Goal: Task Accomplishment & Management: Complete application form

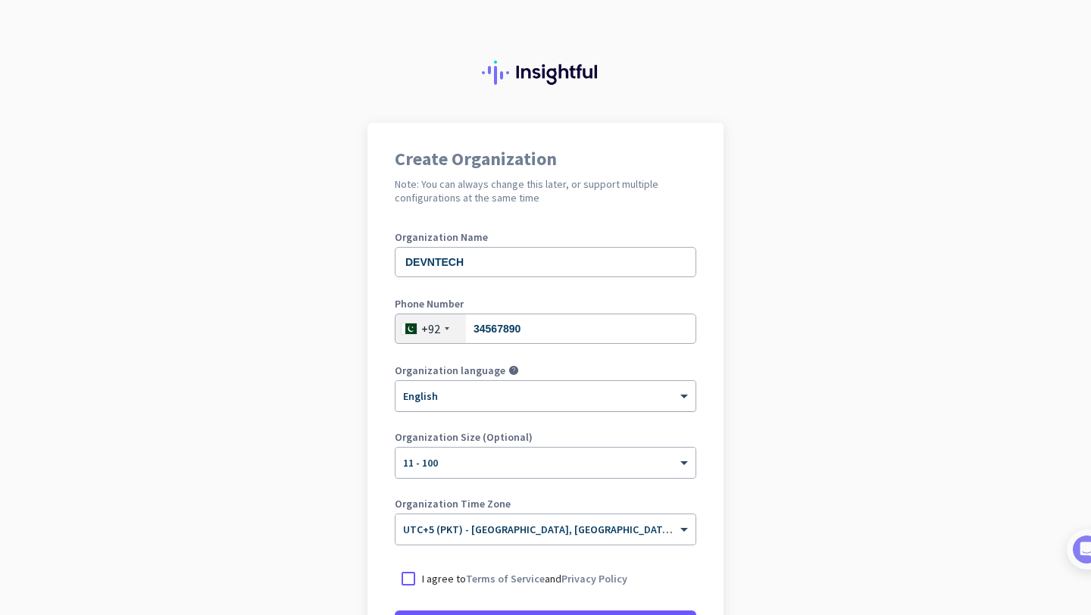
scroll to position [164, 0]
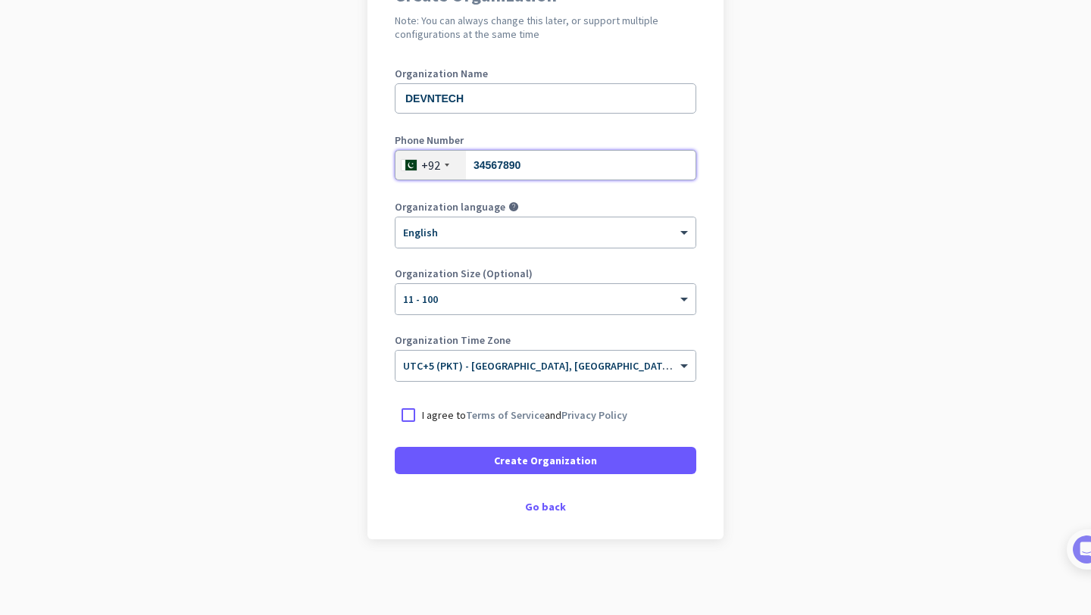
click at [535, 164] on input "34567890" at bounding box center [545, 165] width 301 height 30
click at [405, 407] on div at bounding box center [408, 414] width 27 height 27
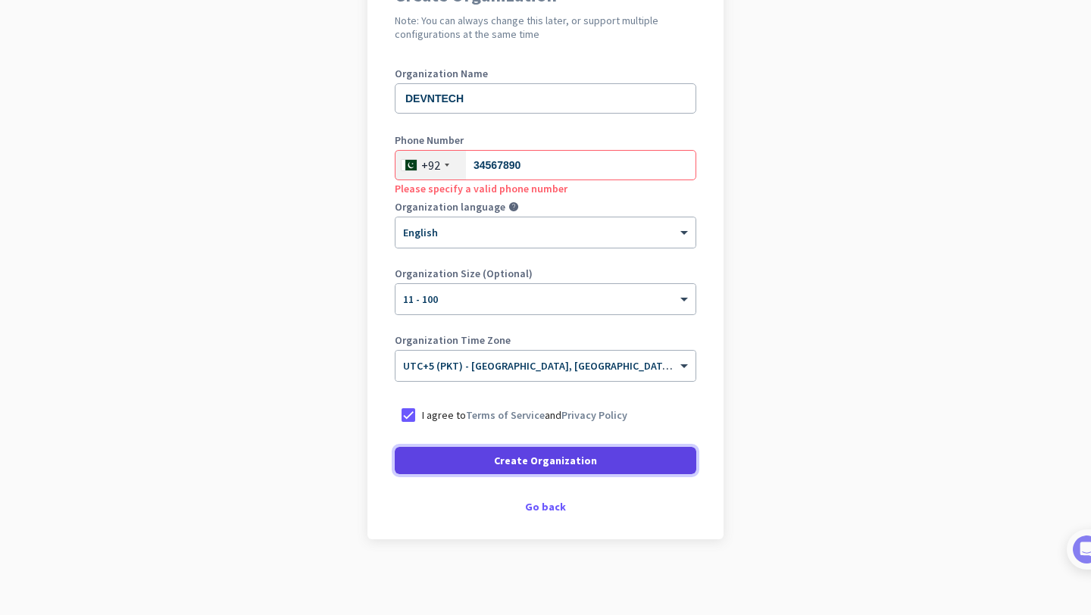
click at [479, 457] on span at bounding box center [545, 460] width 301 height 36
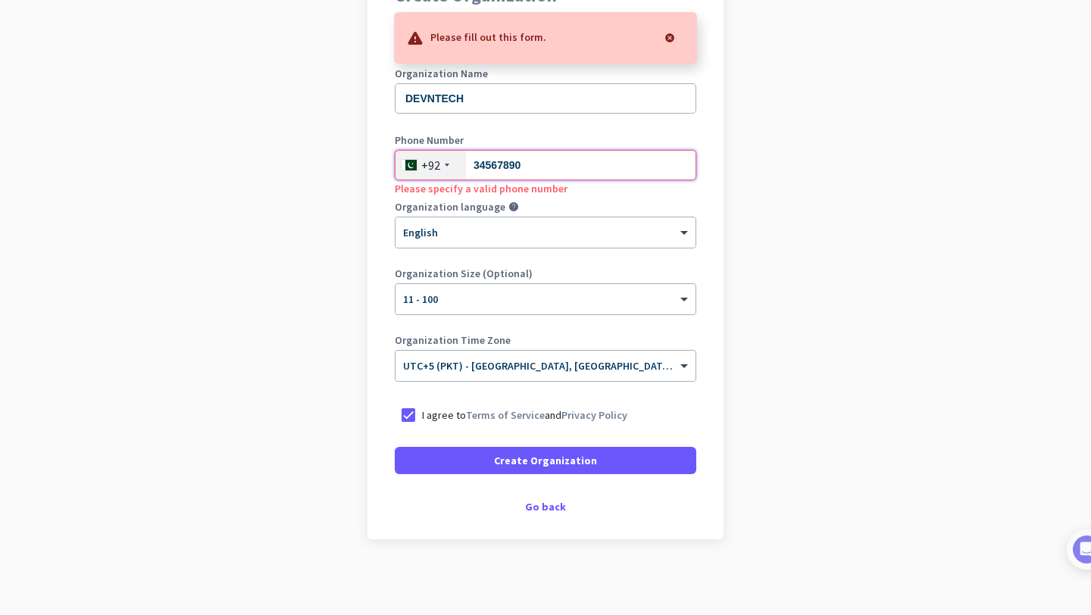
click at [523, 168] on input "34567890" at bounding box center [545, 165] width 301 height 30
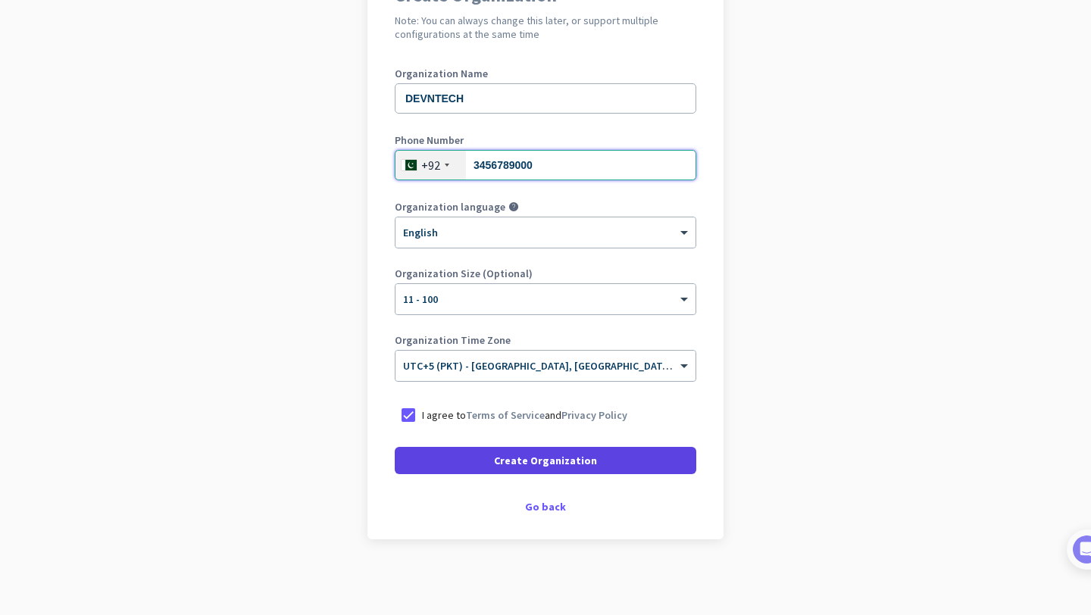
type input "3456789000"
click at [548, 463] on span "Create Organization" at bounding box center [545, 460] width 103 height 15
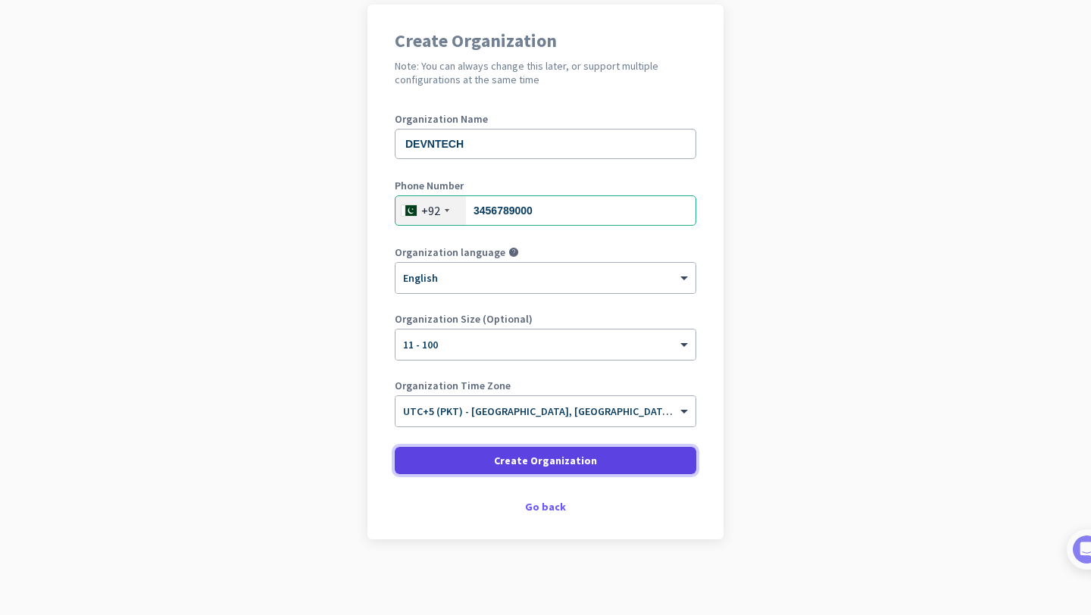
click at [548, 463] on span "Create Organization" at bounding box center [545, 460] width 103 height 15
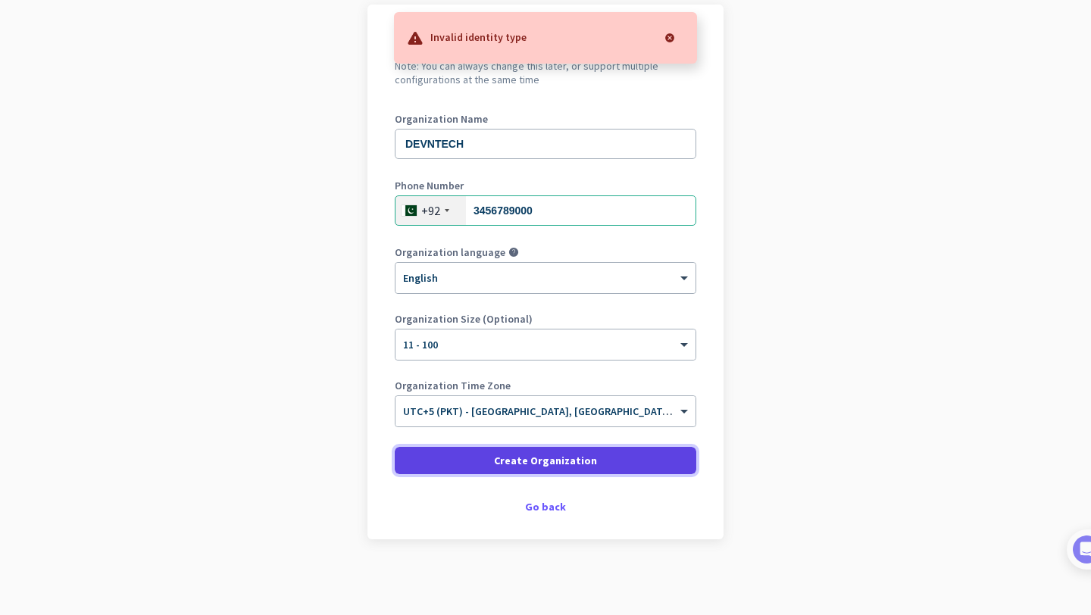
scroll to position [112, 0]
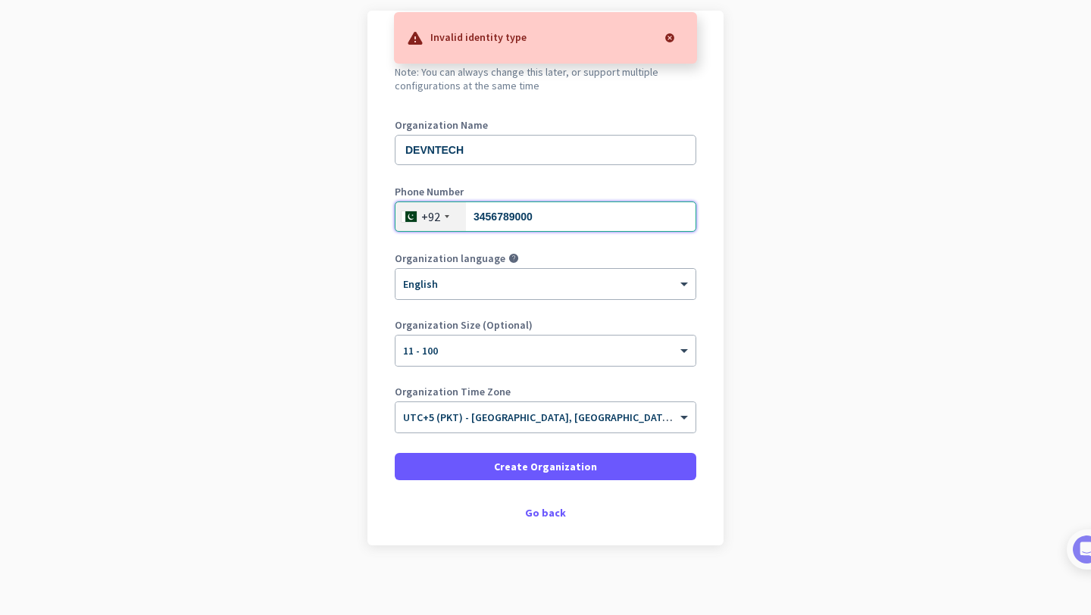
drag, startPoint x: 475, startPoint y: 211, endPoint x: 567, endPoint y: 213, distance: 92.4
click at [567, 213] on input "3456789000" at bounding box center [545, 216] width 301 height 30
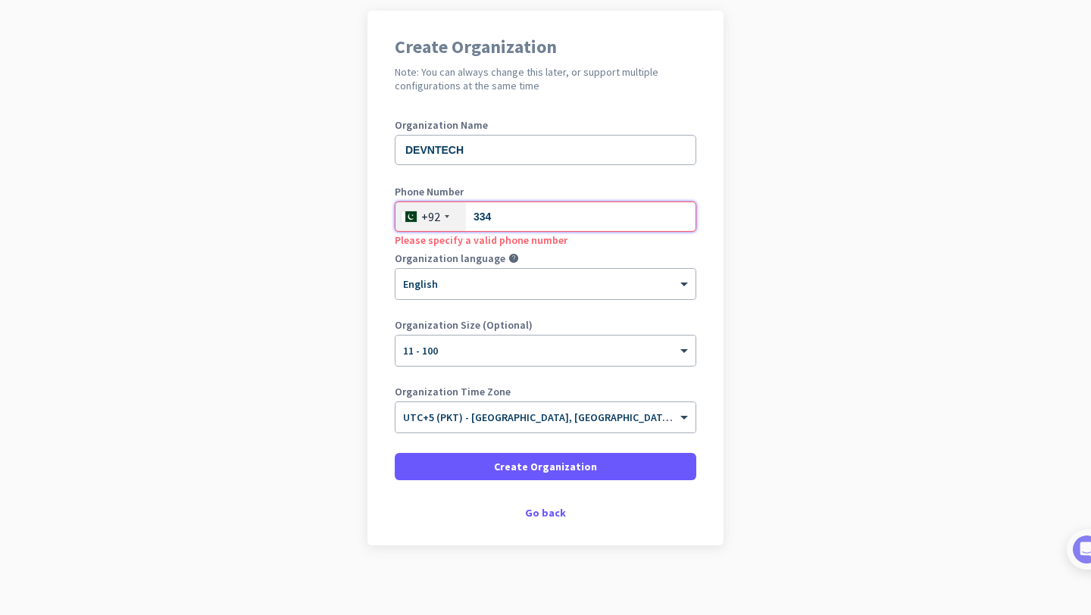
type input "3344"
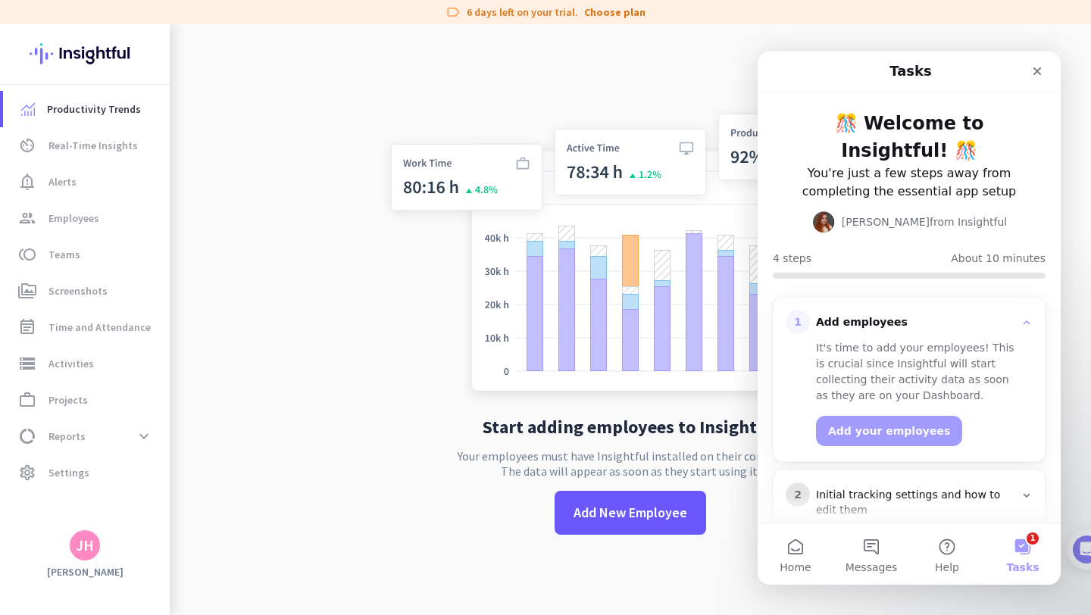
click at [265, 461] on app-no-employees "Start adding employees to Insightful Your employees must have Insightful instal…" at bounding box center [630, 331] width 921 height 615
click at [94, 140] on span "Real-Time Insights" at bounding box center [92, 145] width 89 height 18
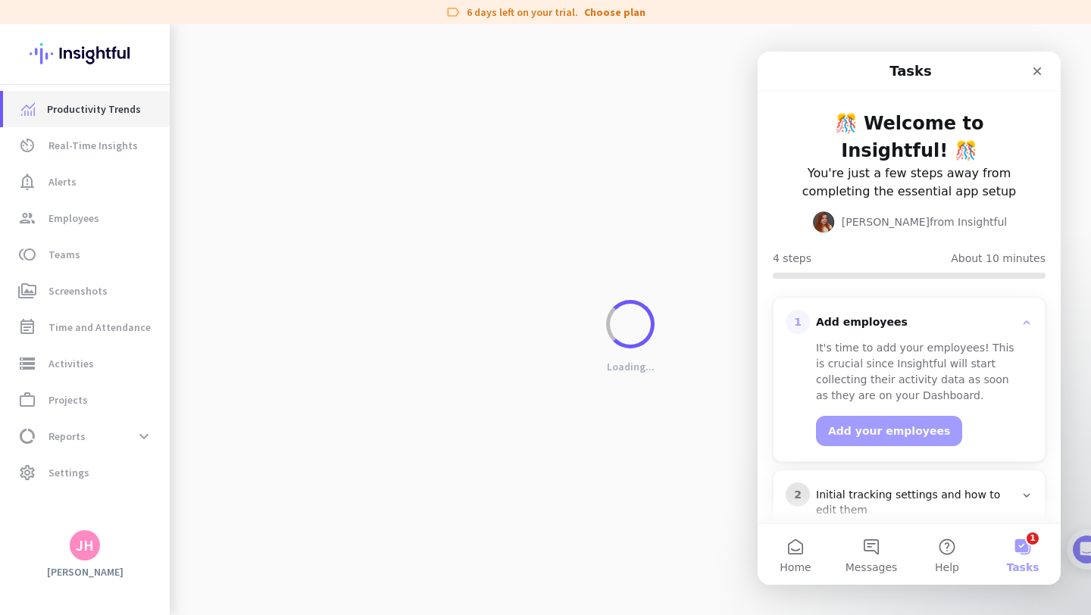
click at [84, 95] on link "Productivity Trends" at bounding box center [86, 109] width 167 height 36
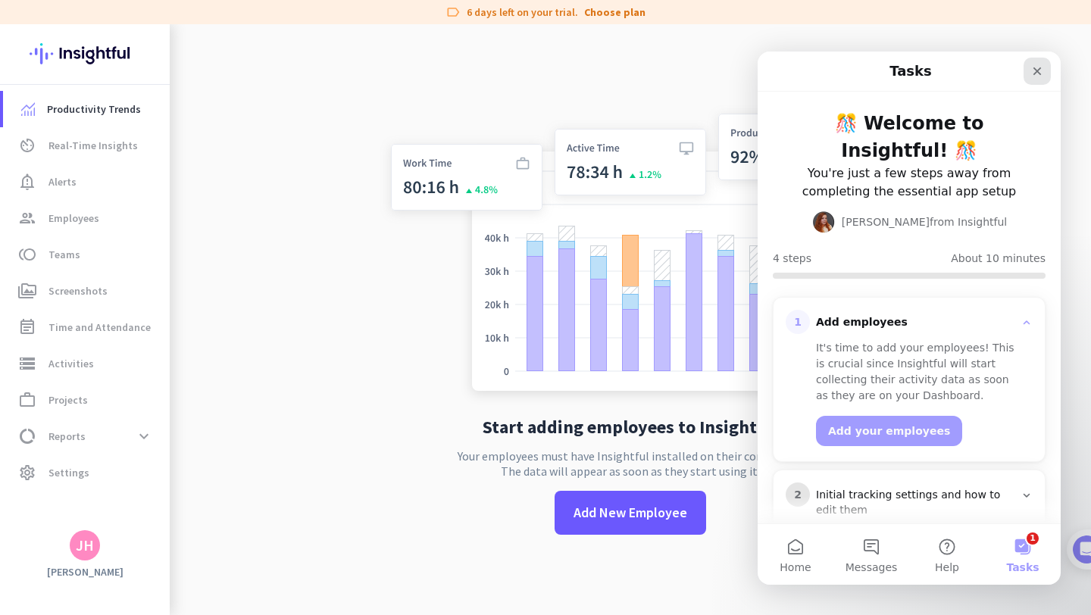
click at [1034, 68] on icon "Close" at bounding box center [1037, 71] width 8 height 8
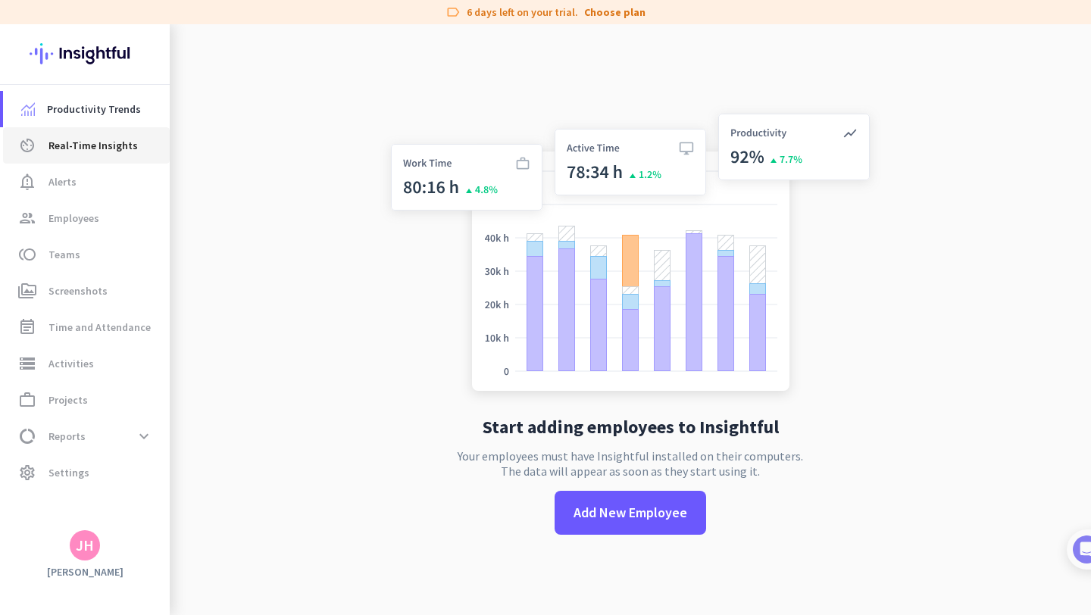
click at [64, 133] on link "av_timer Real-Time Insights" at bounding box center [86, 145] width 167 height 36
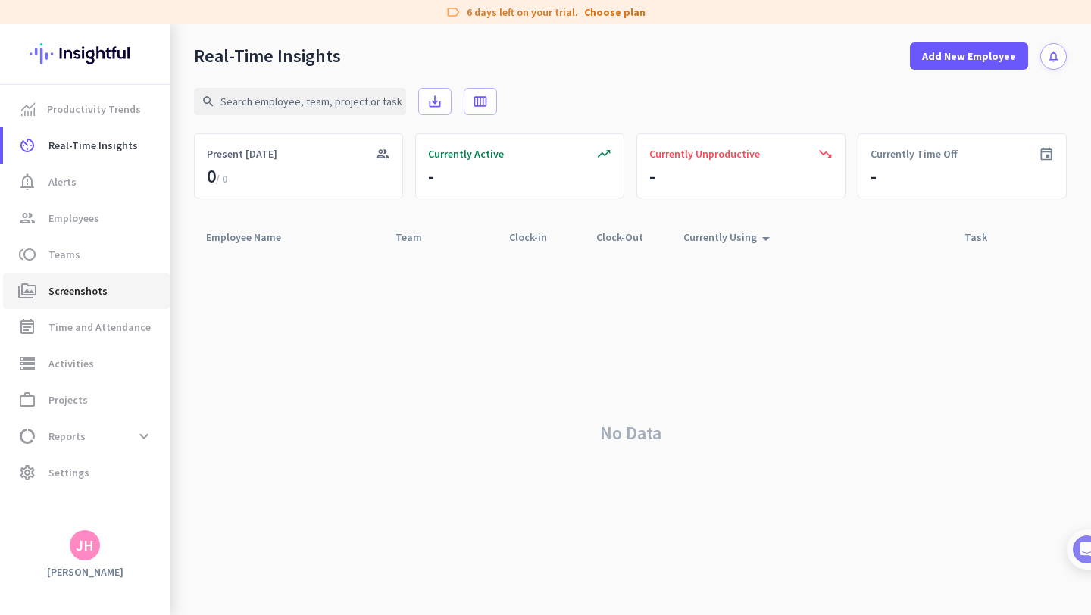
click at [86, 283] on span "Screenshots" at bounding box center [77, 291] width 59 height 18
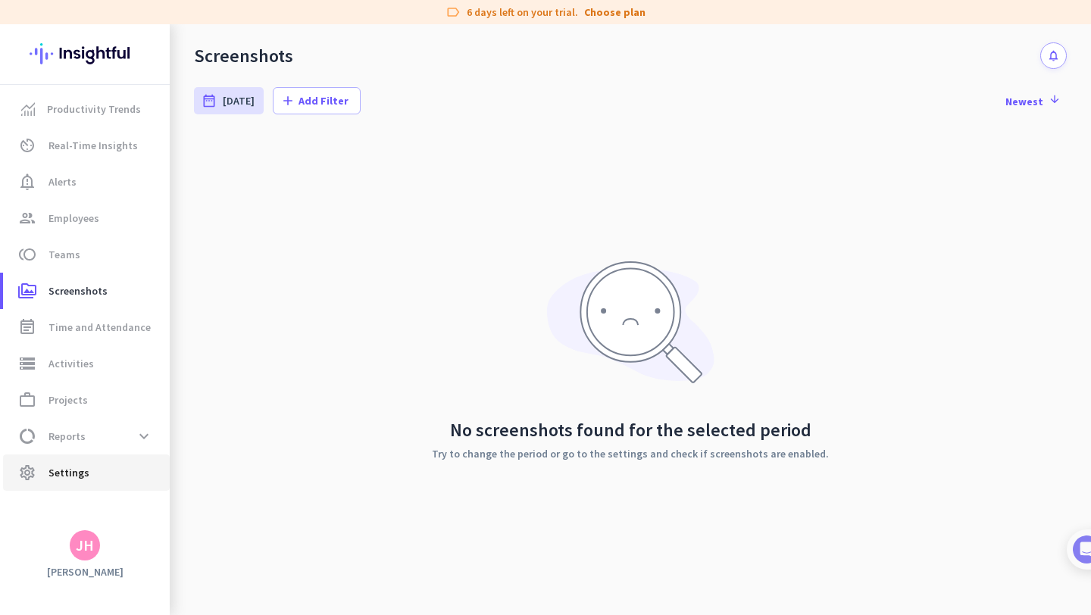
click at [67, 476] on span "Settings" at bounding box center [68, 472] width 41 height 18
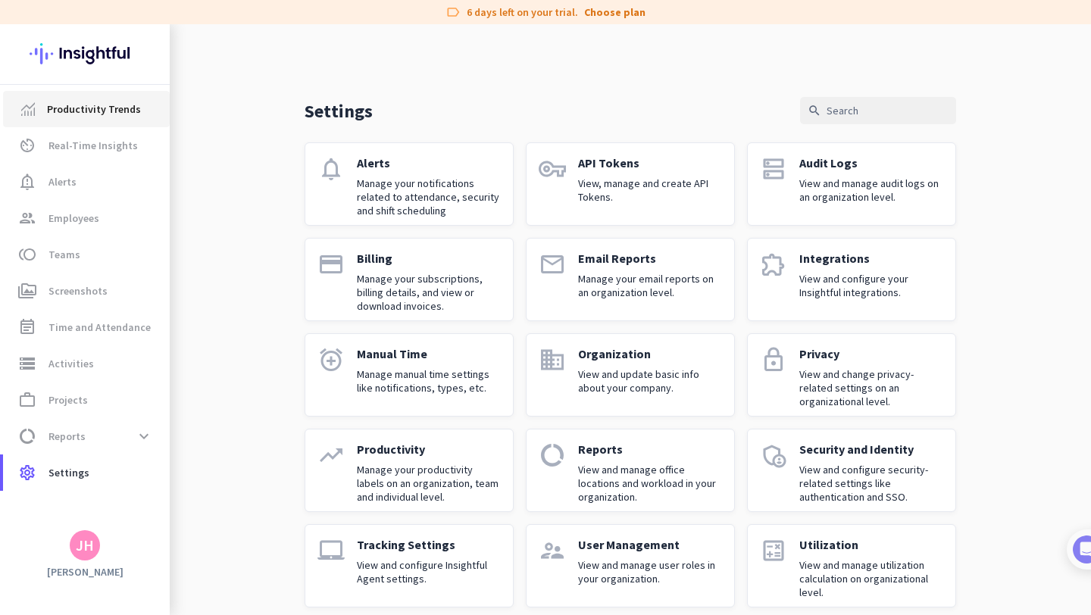
click at [68, 107] on span "Productivity Trends" at bounding box center [94, 109] width 94 height 18
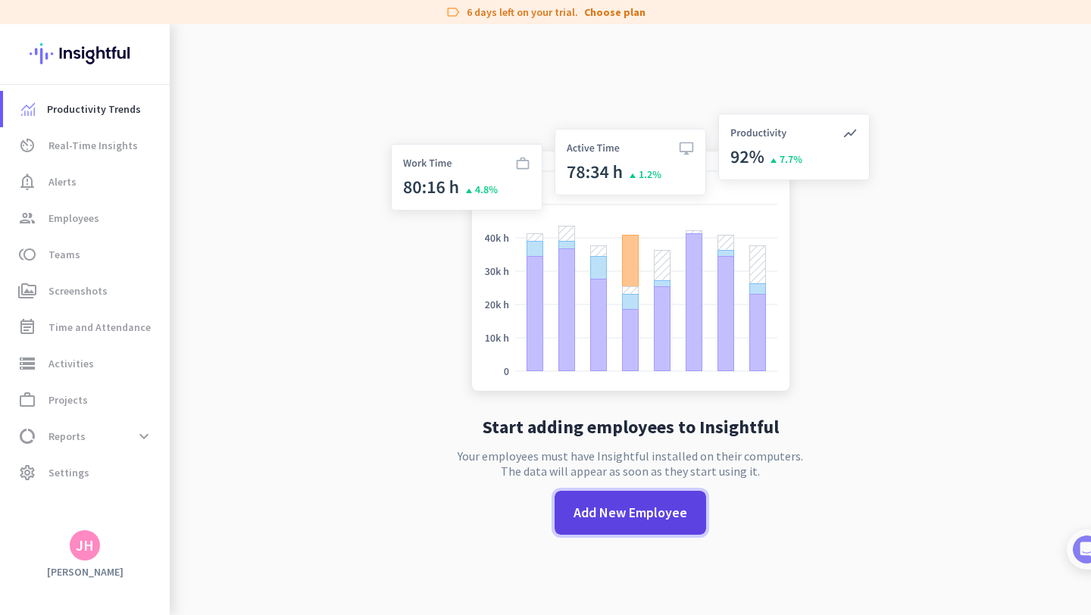
click at [596, 507] on span "Add New Employee" at bounding box center [630, 513] width 114 height 20
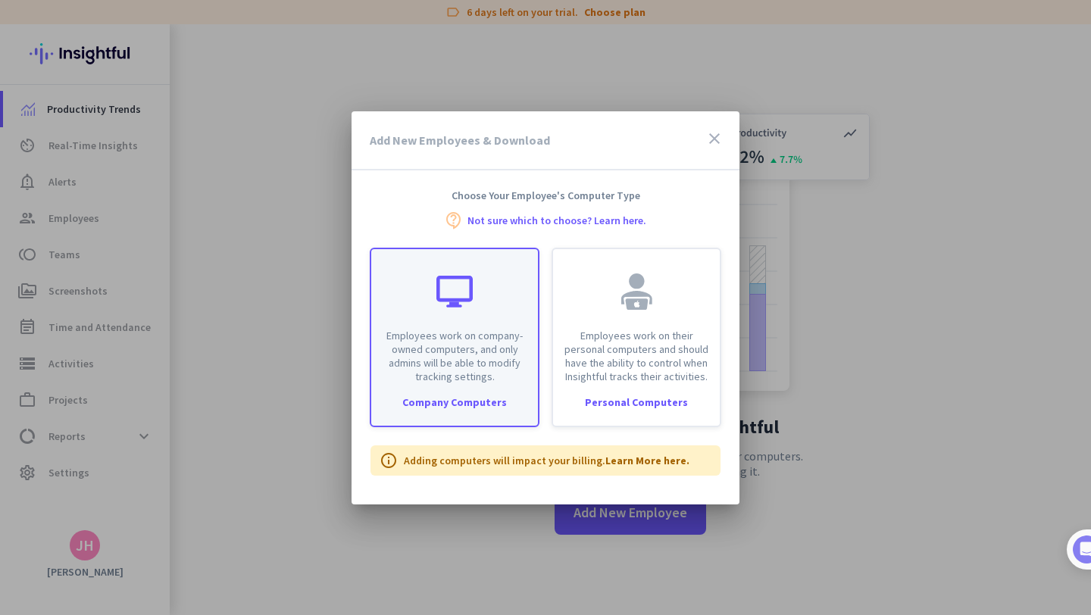
click at [462, 346] on p "Employees work on company-owned computers, and only admins will be able to modi…" at bounding box center [454, 356] width 148 height 55
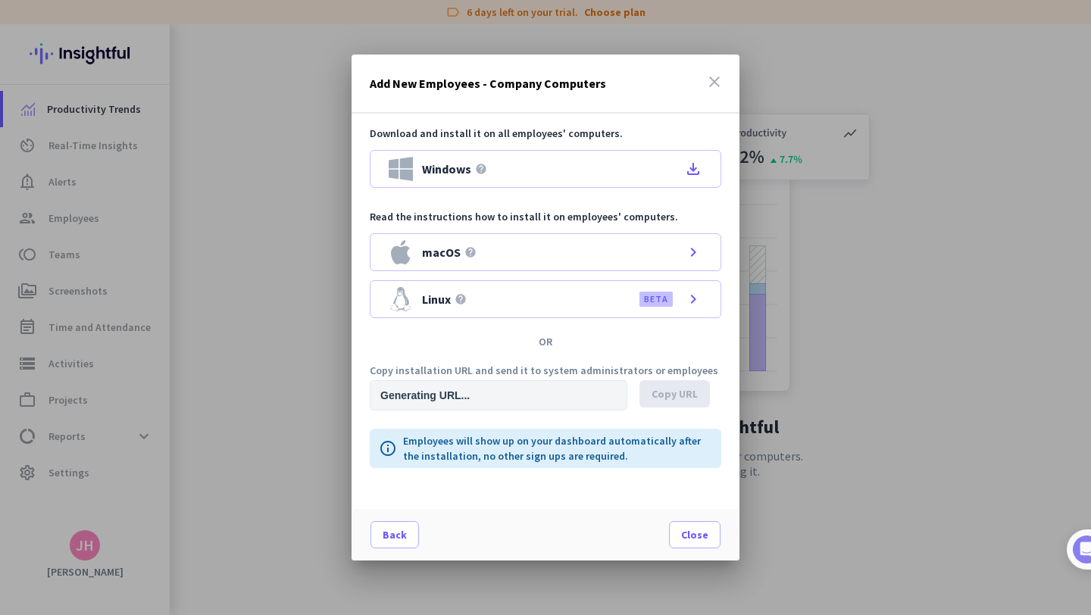
type input "[URL][DOMAIN_NAME]"
click at [686, 394] on span "Copy URL" at bounding box center [674, 393] width 46 height 15
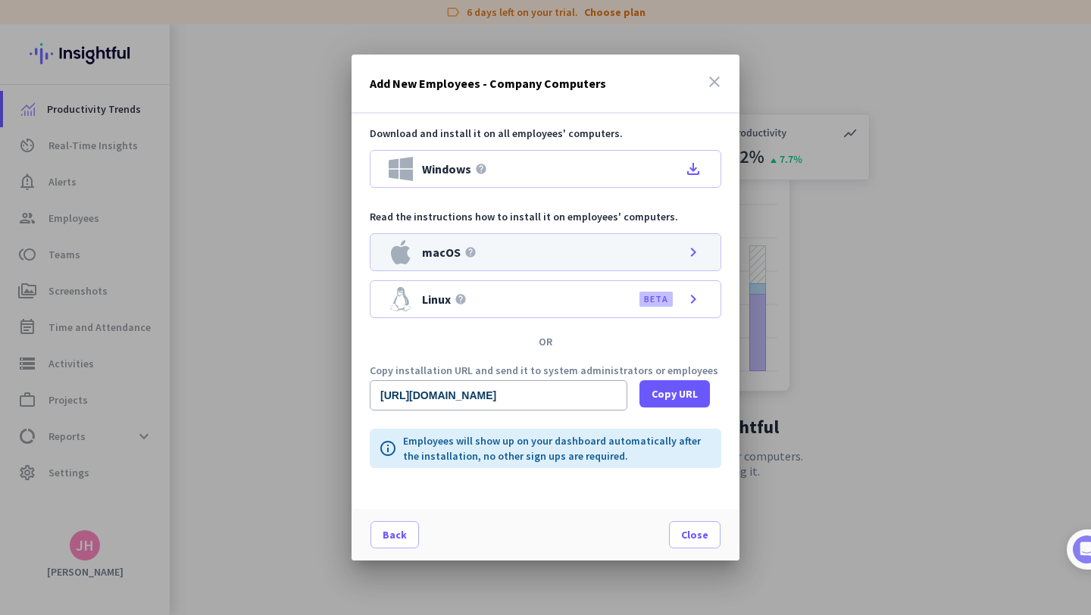
click at [694, 257] on icon "chevron_right" at bounding box center [693, 252] width 18 height 18
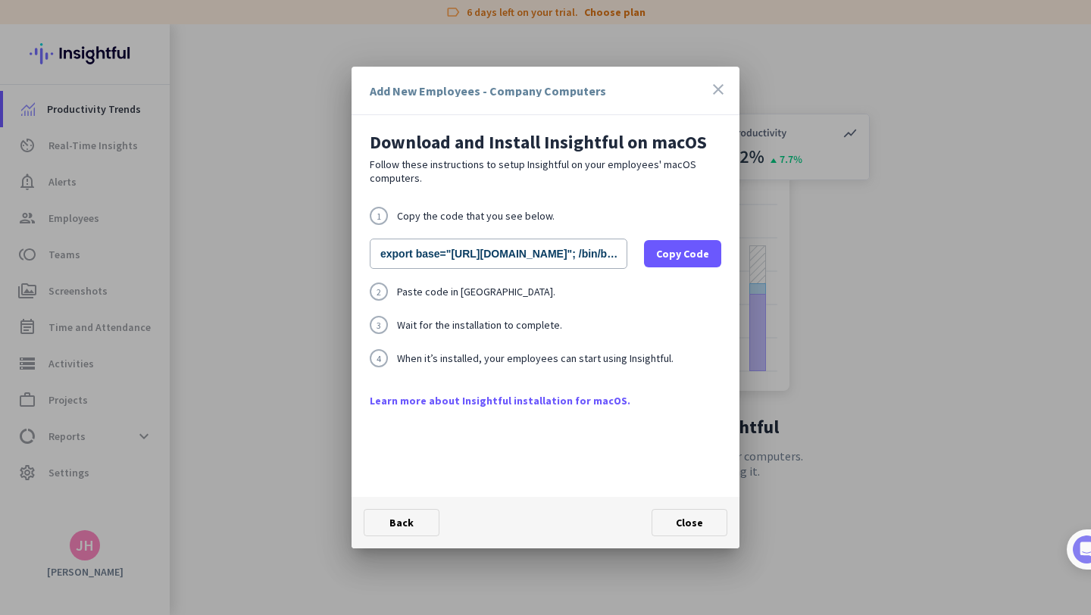
click at [707, 80] on div "Add New Employees - Company Computers close" at bounding box center [545, 91] width 388 height 48
click at [715, 92] on icon "close" at bounding box center [718, 89] width 18 height 18
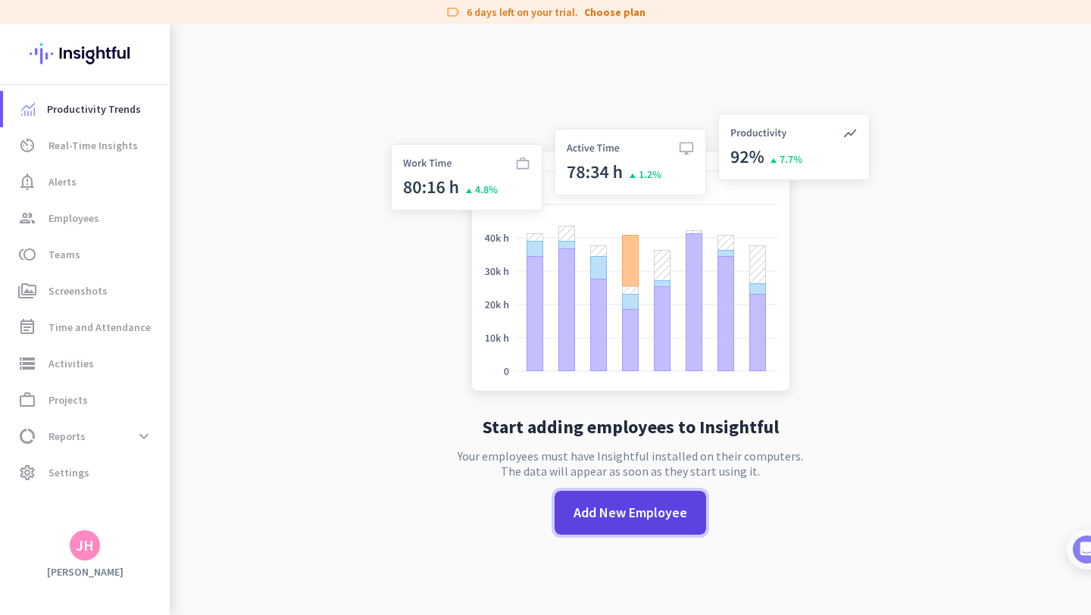
click at [572, 510] on span at bounding box center [629, 513] width 151 height 36
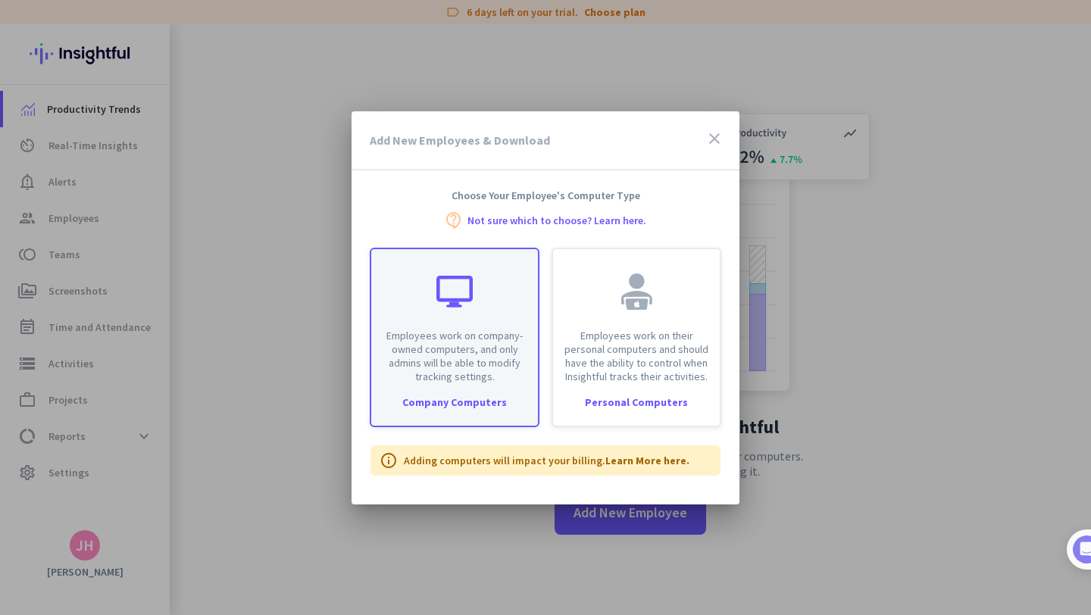
click at [512, 263] on div "Employees work on company-owned computers, and only admins will be able to modi…" at bounding box center [454, 316] width 167 height 134
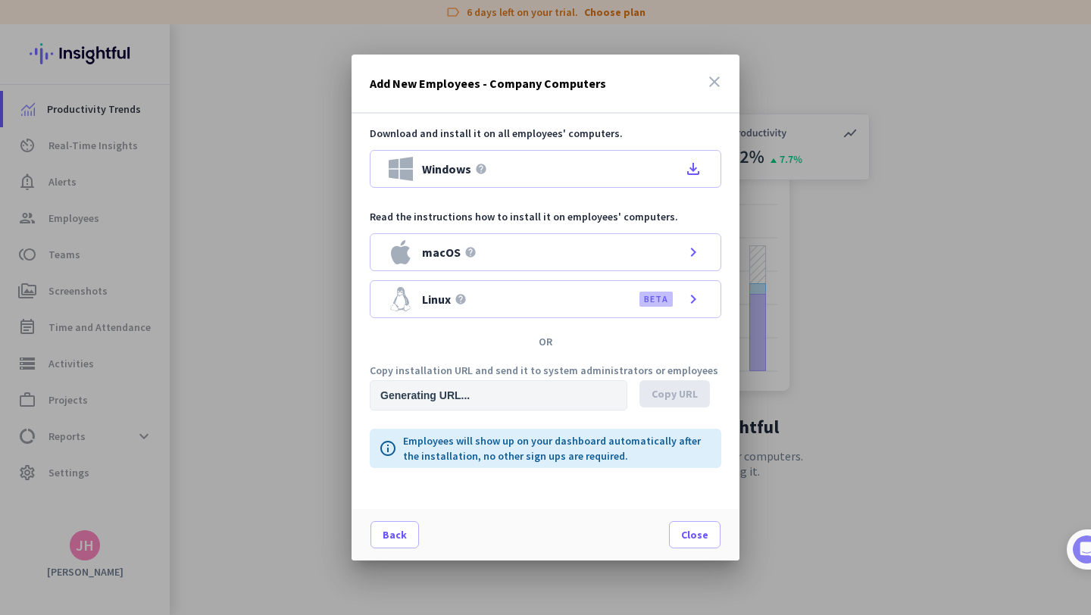
type input "[URL][DOMAIN_NAME]"
click at [681, 386] on span "Copy URL" at bounding box center [674, 393] width 46 height 15
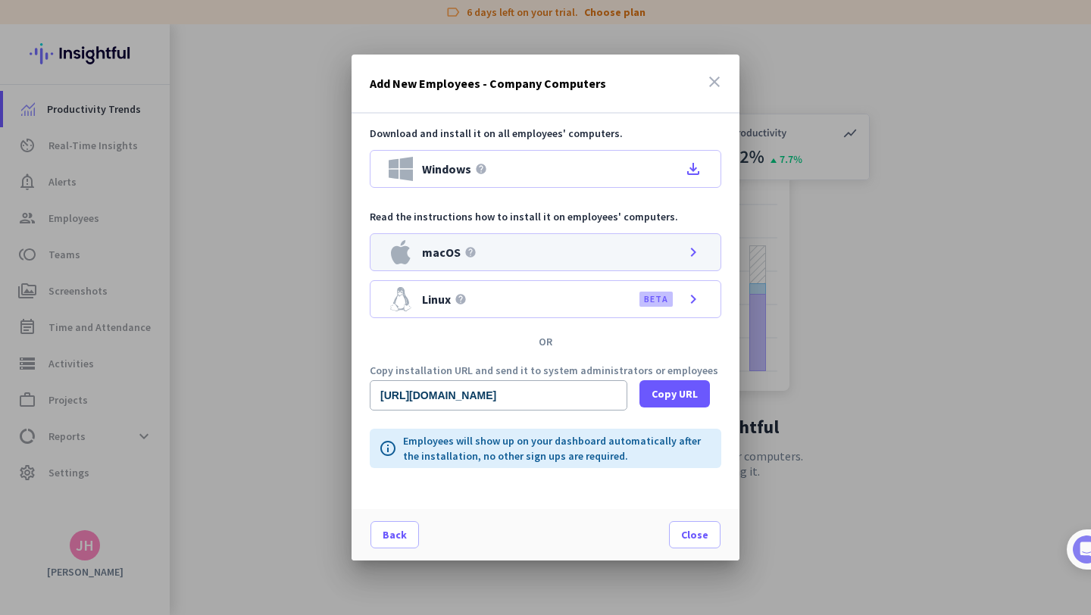
click at [692, 252] on icon "chevron_right" at bounding box center [693, 252] width 18 height 18
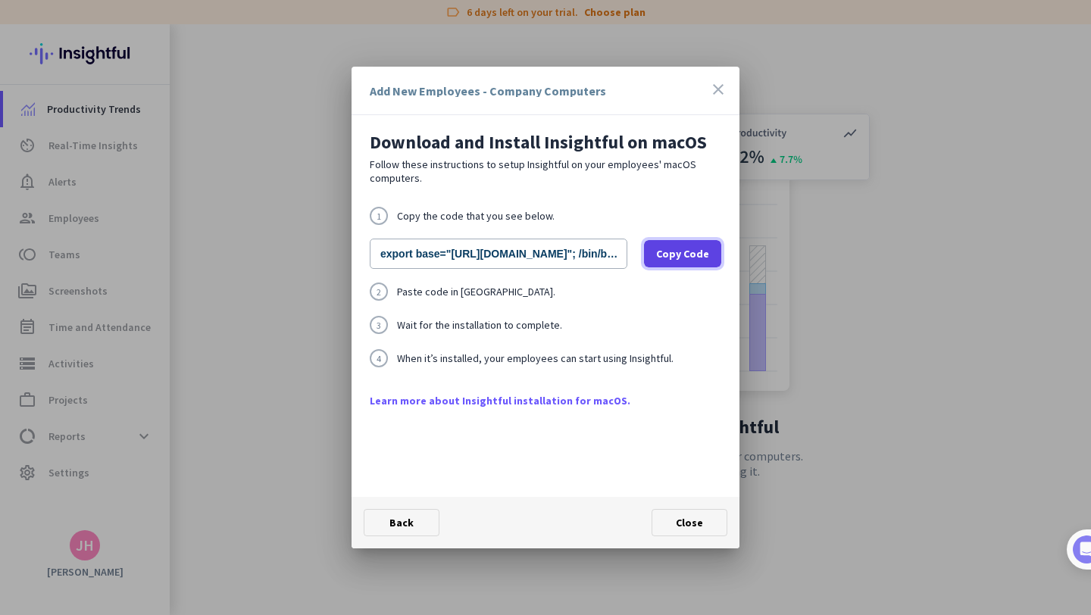
click at [662, 255] on span "Copy Code" at bounding box center [682, 253] width 53 height 15
click at [688, 254] on span "Copy Code" at bounding box center [682, 253] width 53 height 15
